Goal: Navigation & Orientation: Find specific page/section

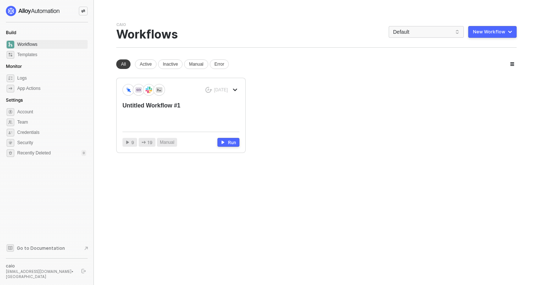
click at [86, 189] on button "button" at bounding box center [83, 270] width 9 height 9
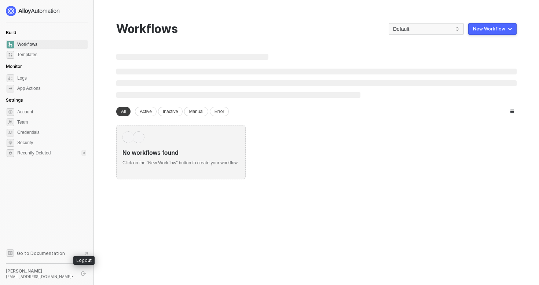
click at [85, 273] on icon "logout" at bounding box center [83, 273] width 4 height 4
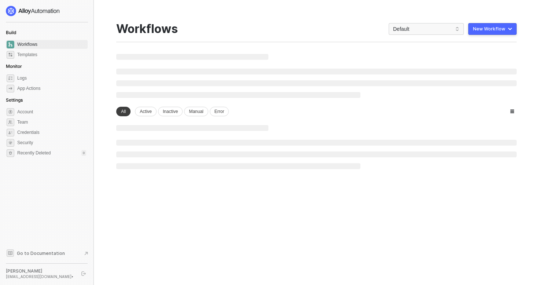
click at [18, 268] on div "[PERSON_NAME]" at bounding box center [40, 271] width 69 height 6
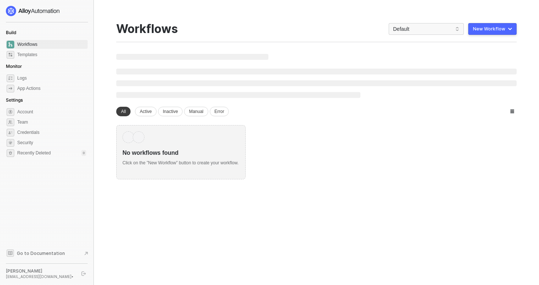
click at [16, 272] on div "[PERSON_NAME]" at bounding box center [40, 271] width 69 height 6
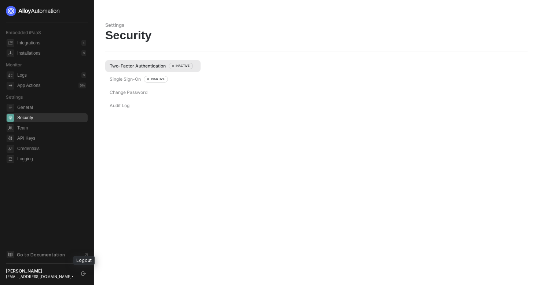
click at [87, 274] on button "button" at bounding box center [83, 273] width 9 height 9
